Goal: Navigation & Orientation: Find specific page/section

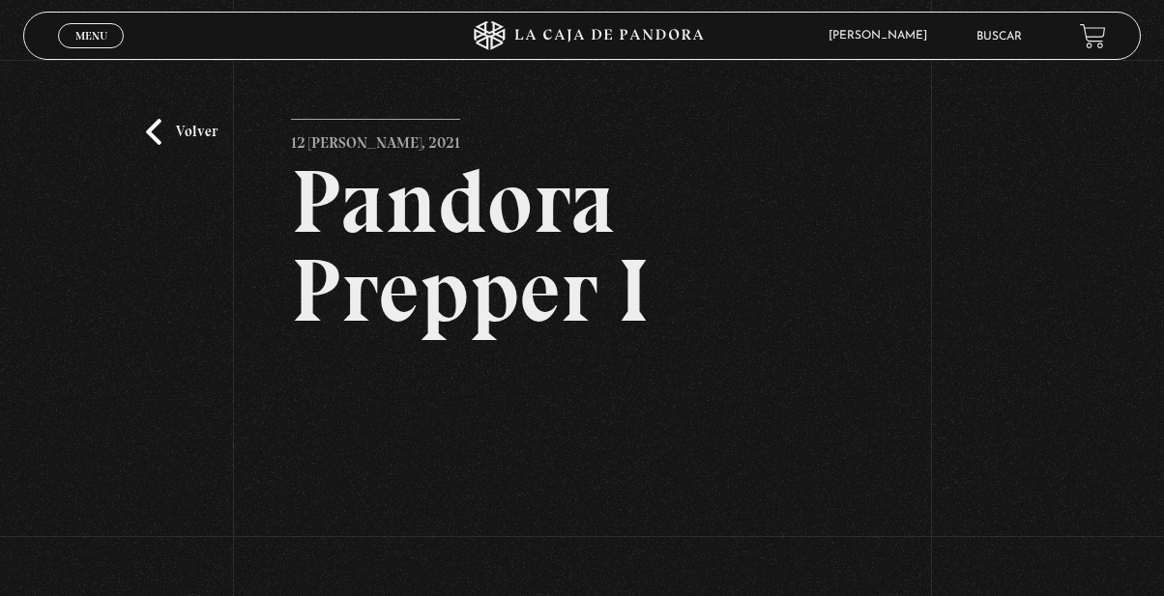
scroll to position [298, 0]
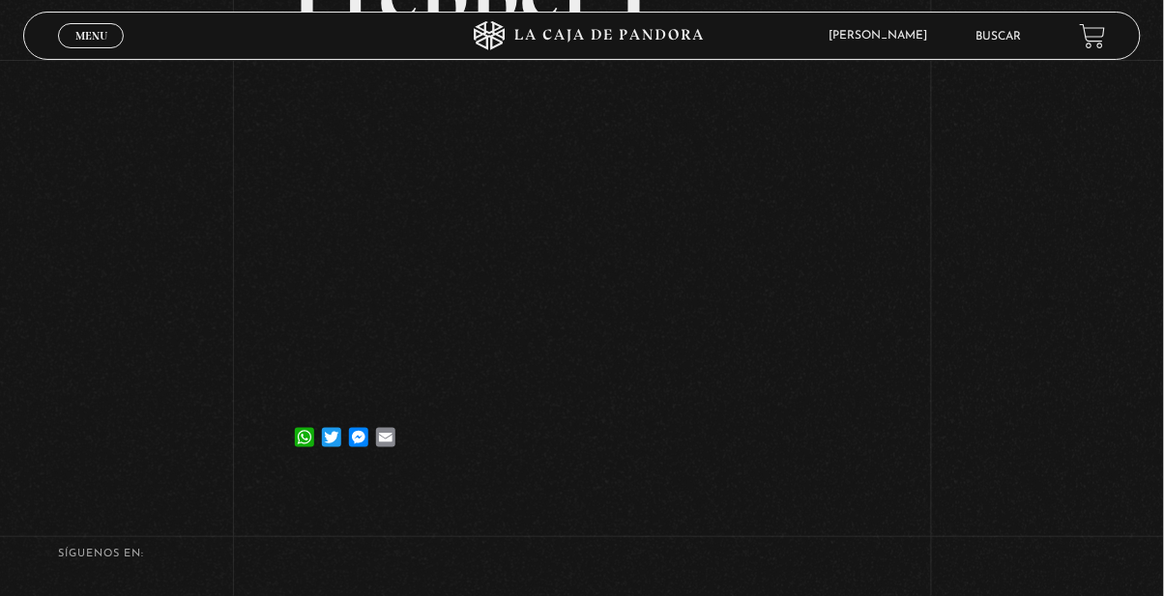
click at [894, 30] on span "[PERSON_NAME]" at bounding box center [883, 36] width 128 height 12
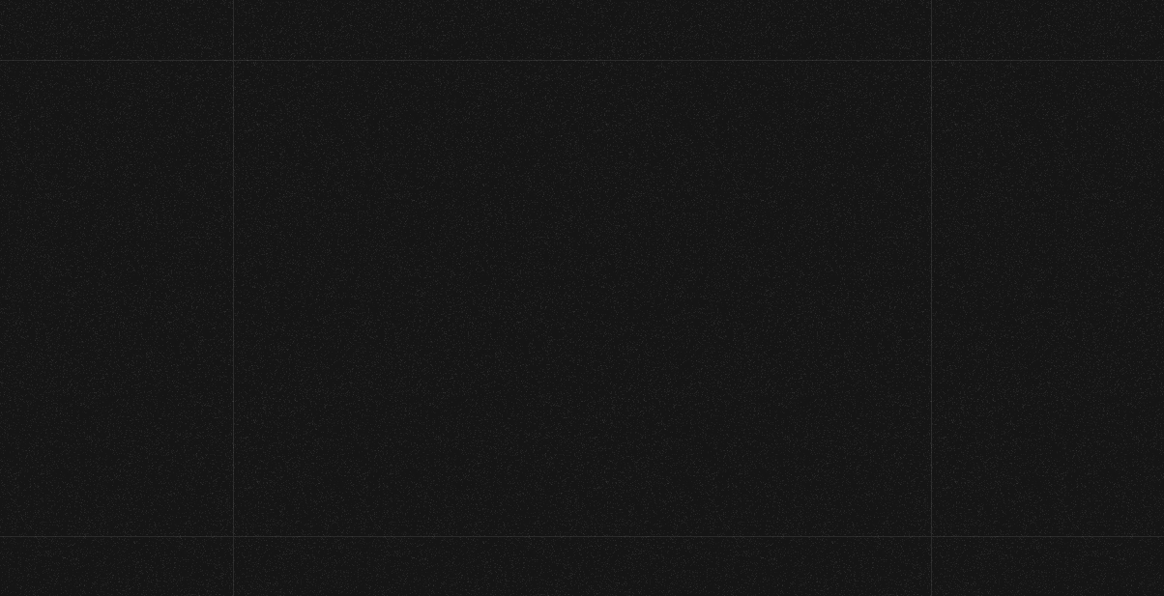
scroll to position [5297, 0]
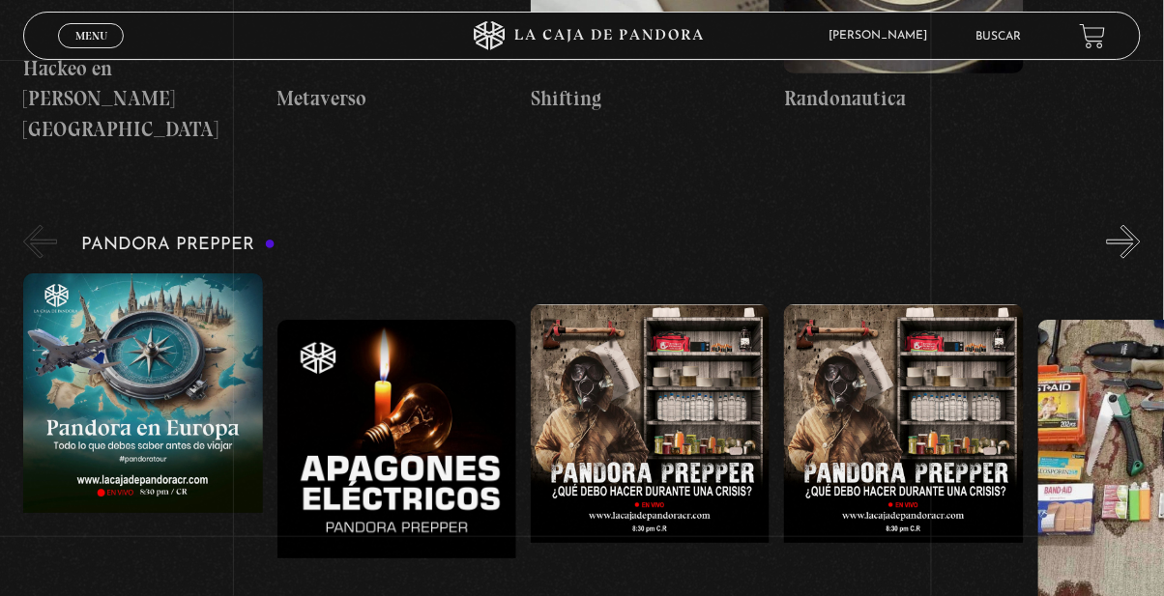
click at [895, 43] on link "En vivos" at bounding box center [872, 67] width 137 height 50
click at [848, 291] on link "Salir" at bounding box center [872, 267] width 137 height 50
